Goal: Task Accomplishment & Management: Use online tool/utility

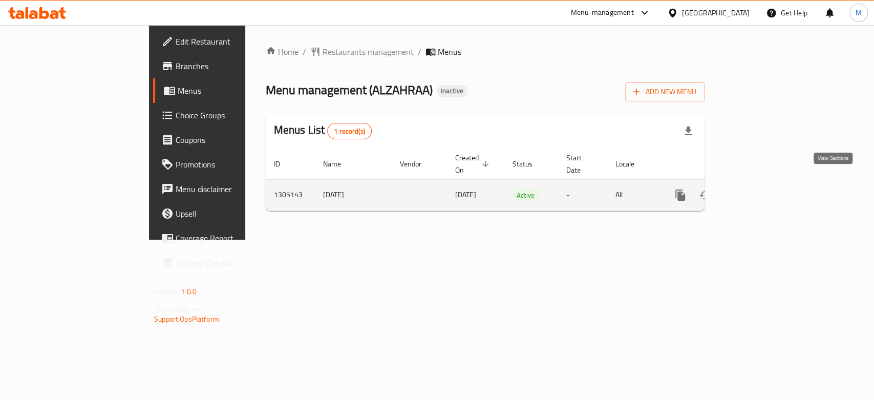
click at [761, 189] on icon "enhanced table" at bounding box center [754, 195] width 12 height 12
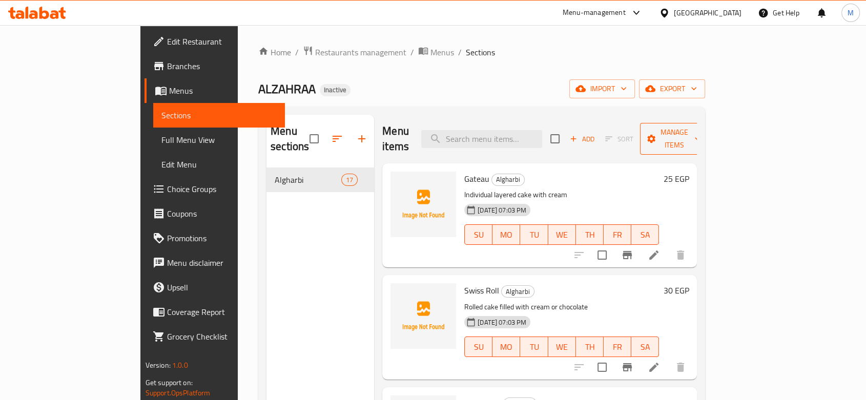
click at [700, 131] on span "Manage items" at bounding box center [674, 139] width 52 height 26
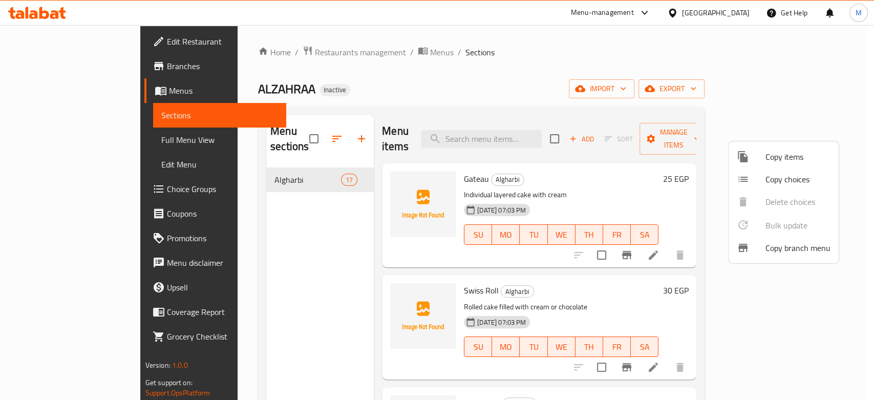
click at [729, 89] on div at bounding box center [437, 200] width 874 height 400
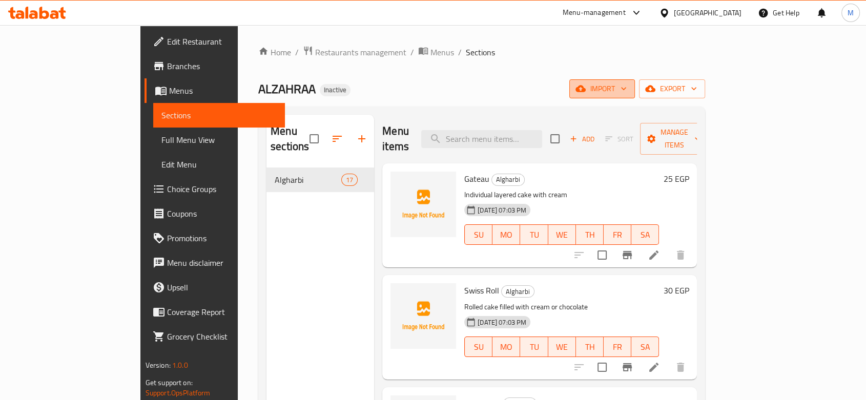
click at [626, 91] on span "import" at bounding box center [601, 88] width 49 height 13
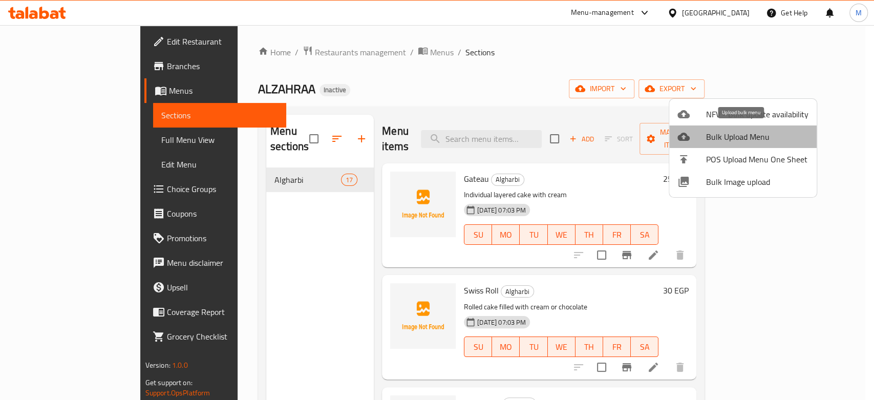
click at [745, 140] on span "Bulk Upload Menu" at bounding box center [757, 137] width 102 height 12
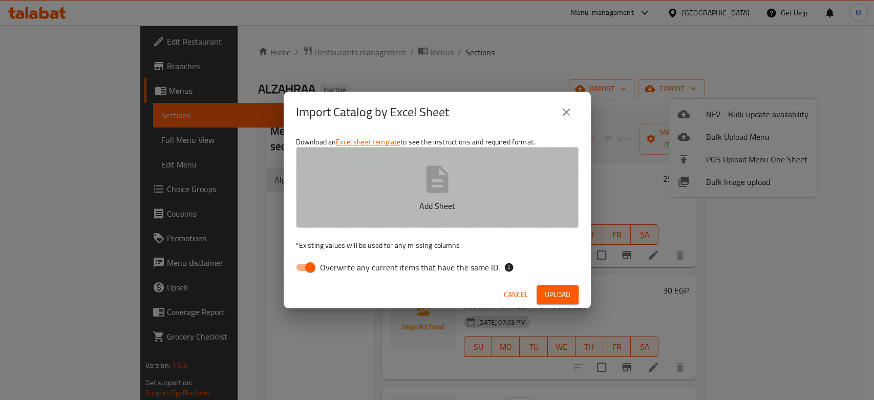
click at [350, 216] on button "Add Sheet" at bounding box center [437, 187] width 283 height 81
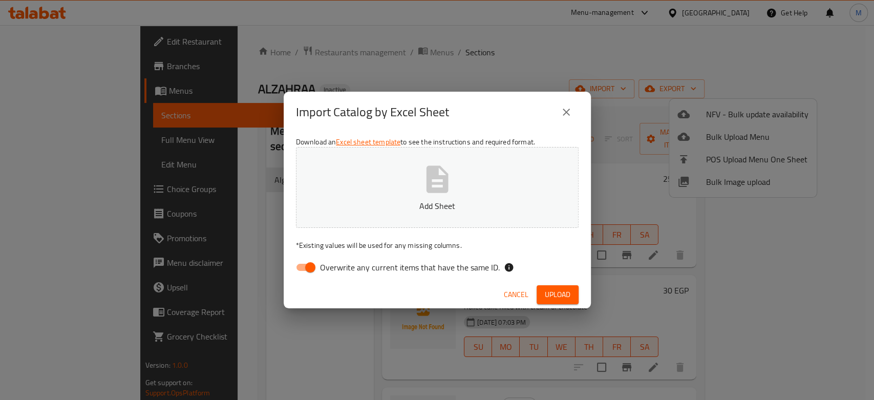
click at [510, 296] on span "Cancel" at bounding box center [516, 294] width 25 height 13
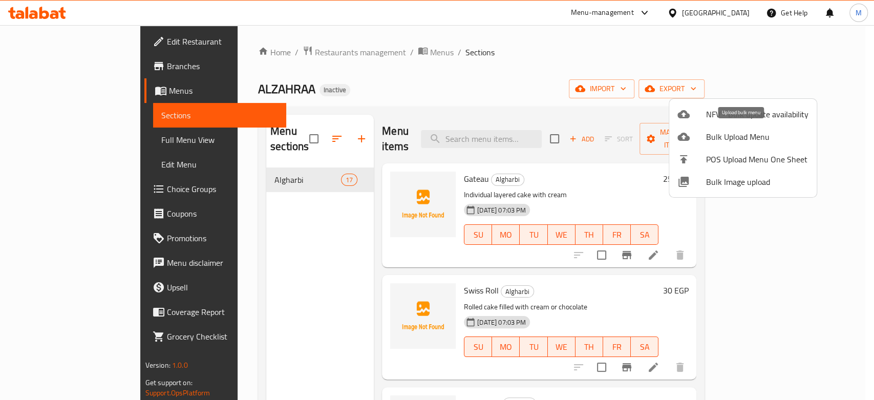
click at [717, 133] on span "Bulk Upload Menu" at bounding box center [757, 137] width 102 height 12
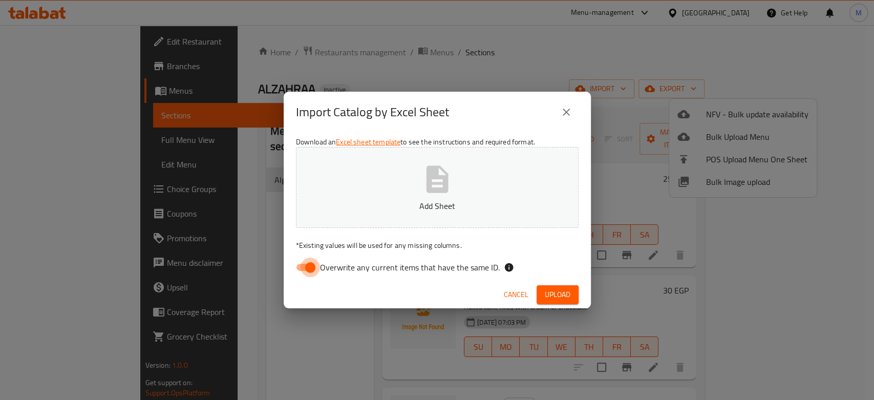
click at [311, 269] on input "Overwrite any current items that have the same ID." at bounding box center [310, 267] width 58 height 19
checkbox input "false"
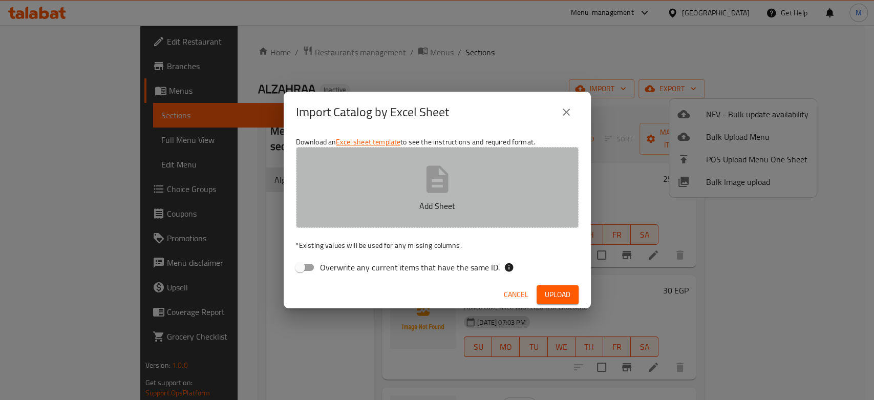
click at [439, 181] on icon "button" at bounding box center [437, 179] width 33 height 33
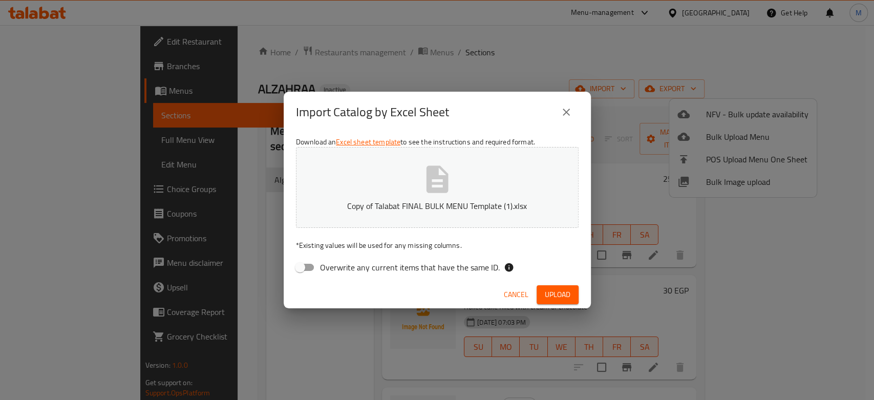
click at [553, 290] on span "Upload" at bounding box center [558, 294] width 26 height 13
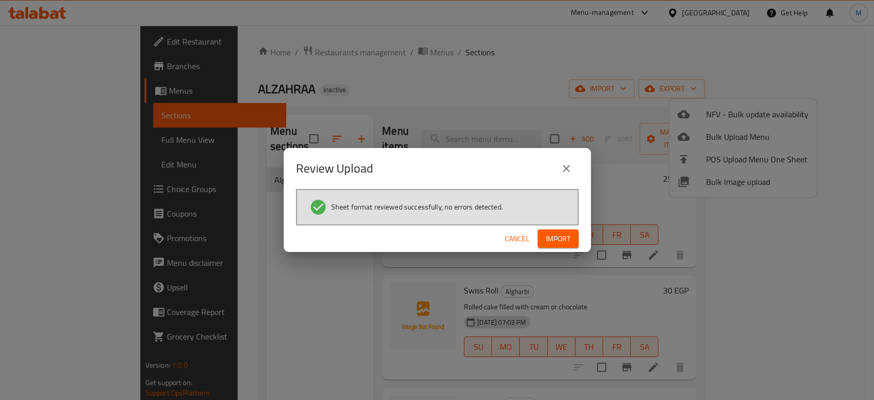
click at [554, 239] on span "Import" at bounding box center [558, 239] width 25 height 13
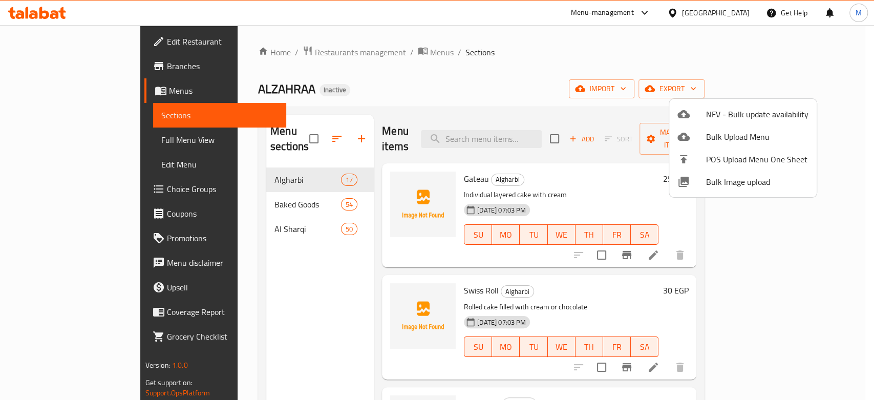
click at [38, 139] on div at bounding box center [437, 200] width 874 height 400
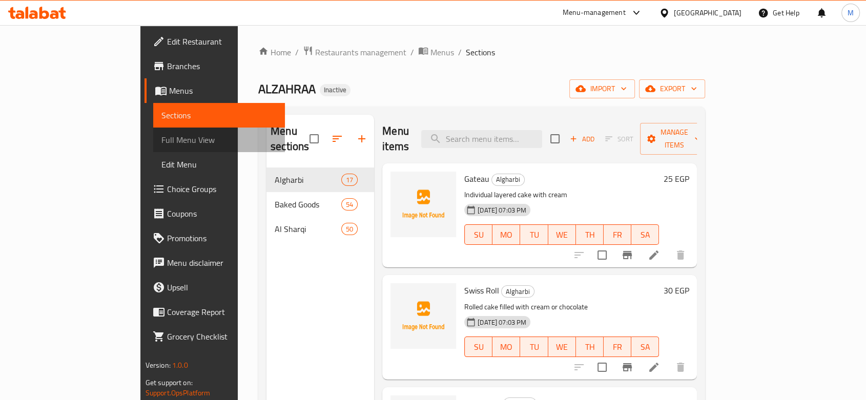
click at [161, 140] on span "Full Menu View" at bounding box center [218, 140] width 115 height 12
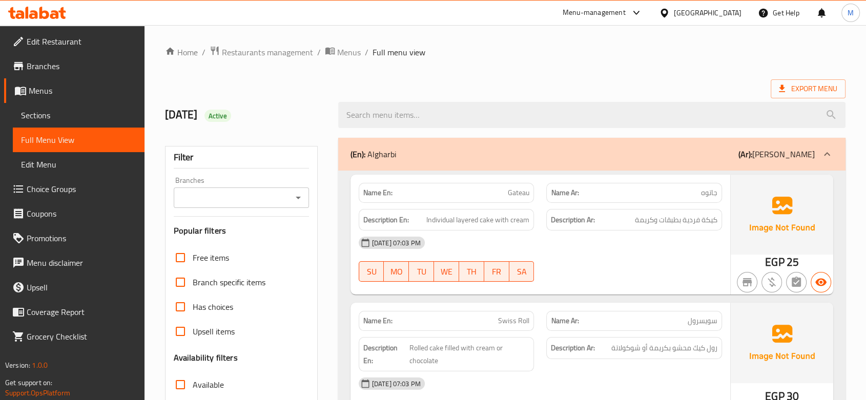
click at [823, 152] on icon at bounding box center [826, 154] width 12 height 12
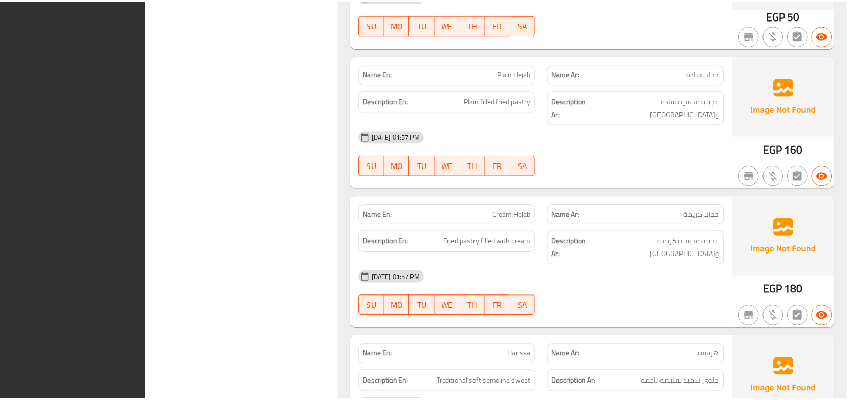
scroll to position [13673, 0]
